Goal: Task Accomplishment & Management: Manage account settings

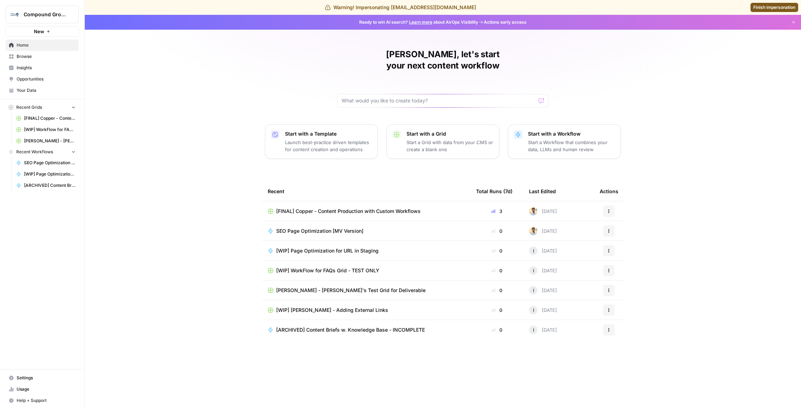
click at [33, 375] on link "Settings" at bounding box center [42, 377] width 73 height 11
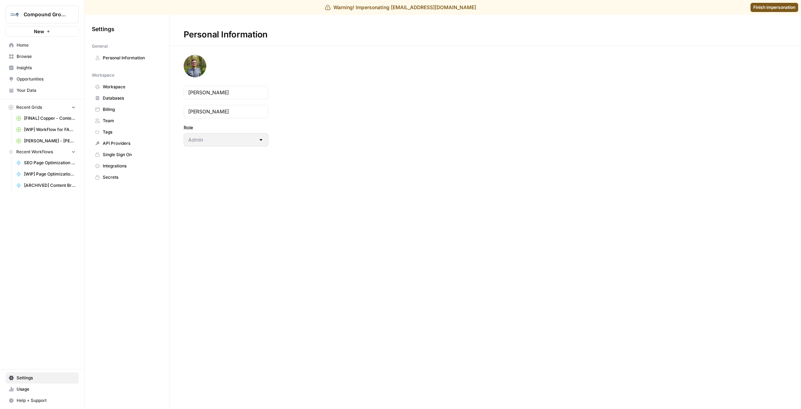
click at [130, 120] on span "Team" at bounding box center [131, 121] width 56 height 6
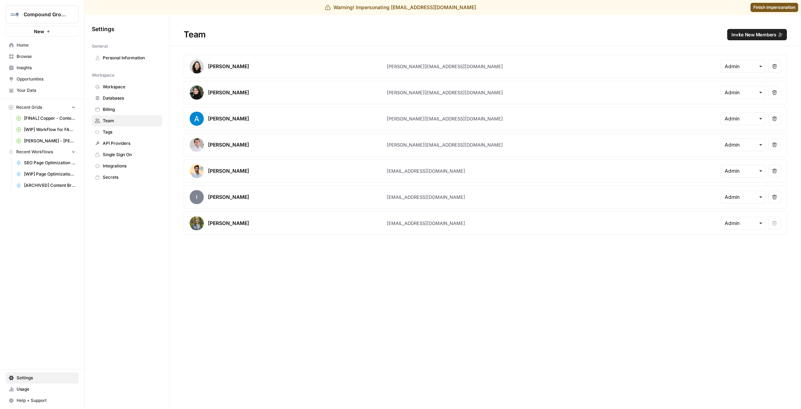
click at [757, 34] on span "Invite New Members" at bounding box center [753, 34] width 45 height 7
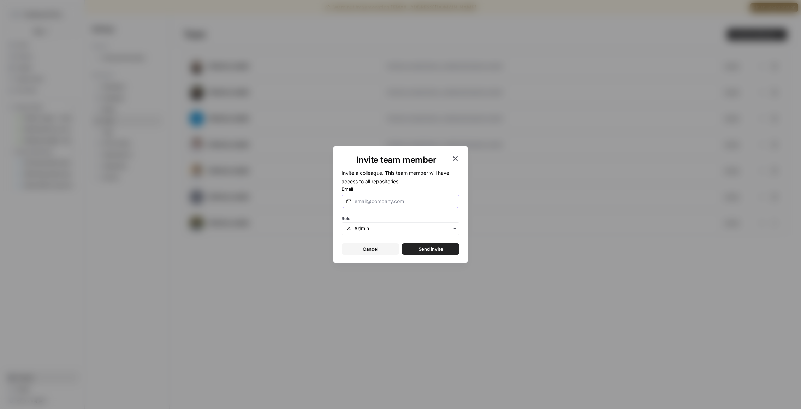
click at [398, 203] on input "Email" at bounding box center [405, 201] width 100 height 7
type input "i"
type input "[EMAIL_ADDRESS][DOMAIN_NAME]"
click at [423, 232] on div "button" at bounding box center [401, 228] width 118 height 13
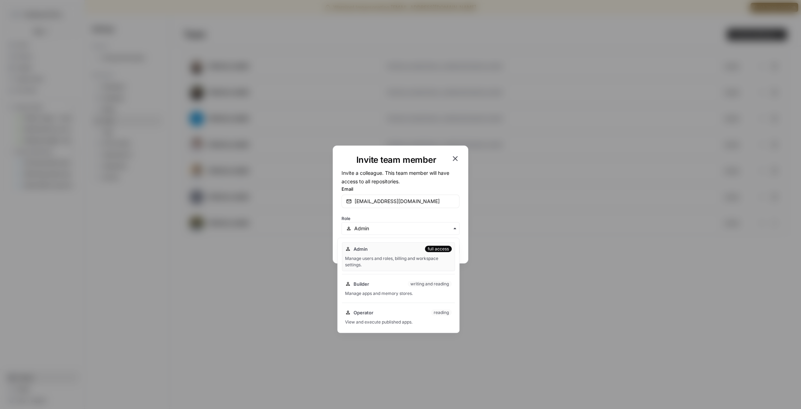
click at [459, 212] on form "Invite a colleague. This team member will have access to all repositories. Emai…" at bounding box center [401, 211] width 118 height 86
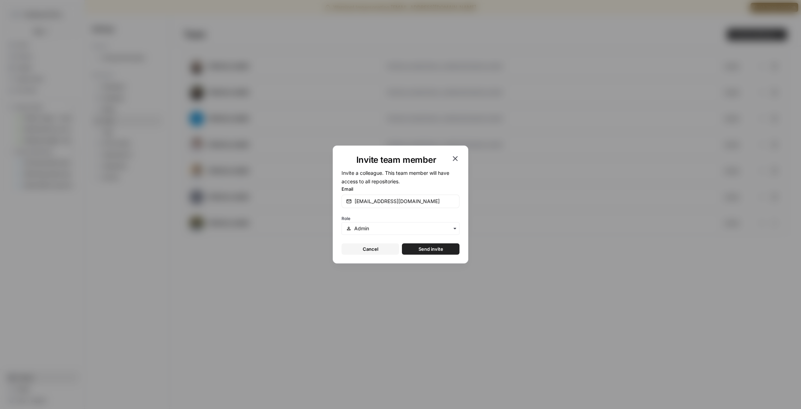
click at [435, 247] on span "Send invite" at bounding box center [431, 248] width 25 height 7
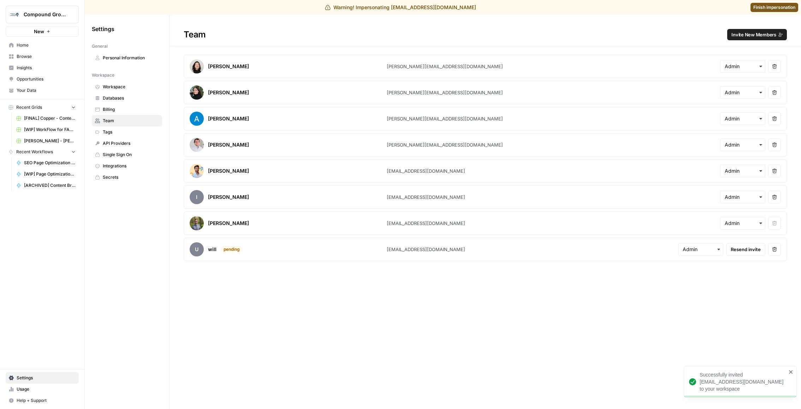
click at [761, 8] on span "Finish impersonation" at bounding box center [774, 7] width 42 height 6
